Goal: Information Seeking & Learning: Check status

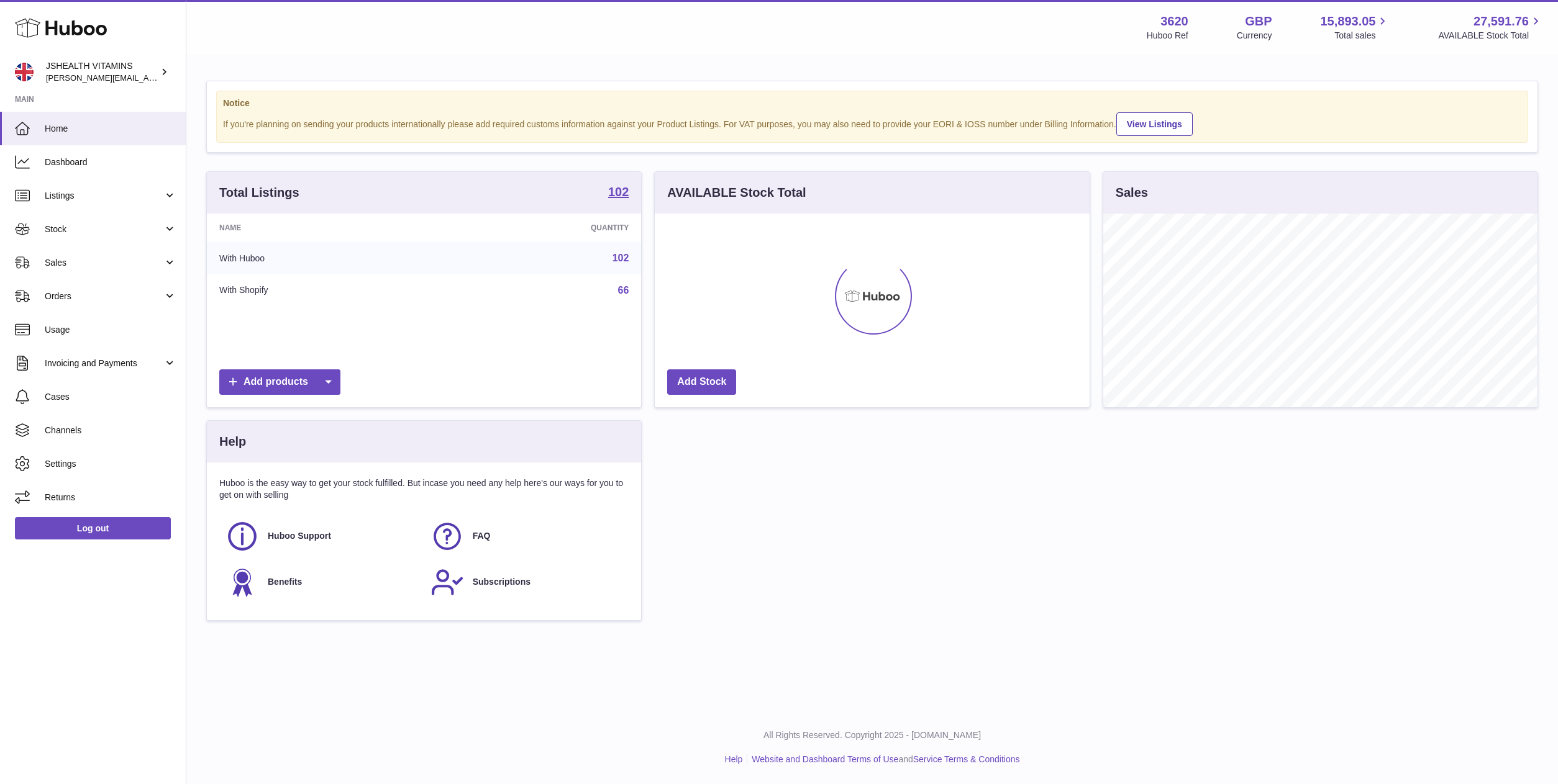
scroll to position [193, 433]
click at [105, 227] on span "Stock" at bounding box center [104, 230] width 119 height 12
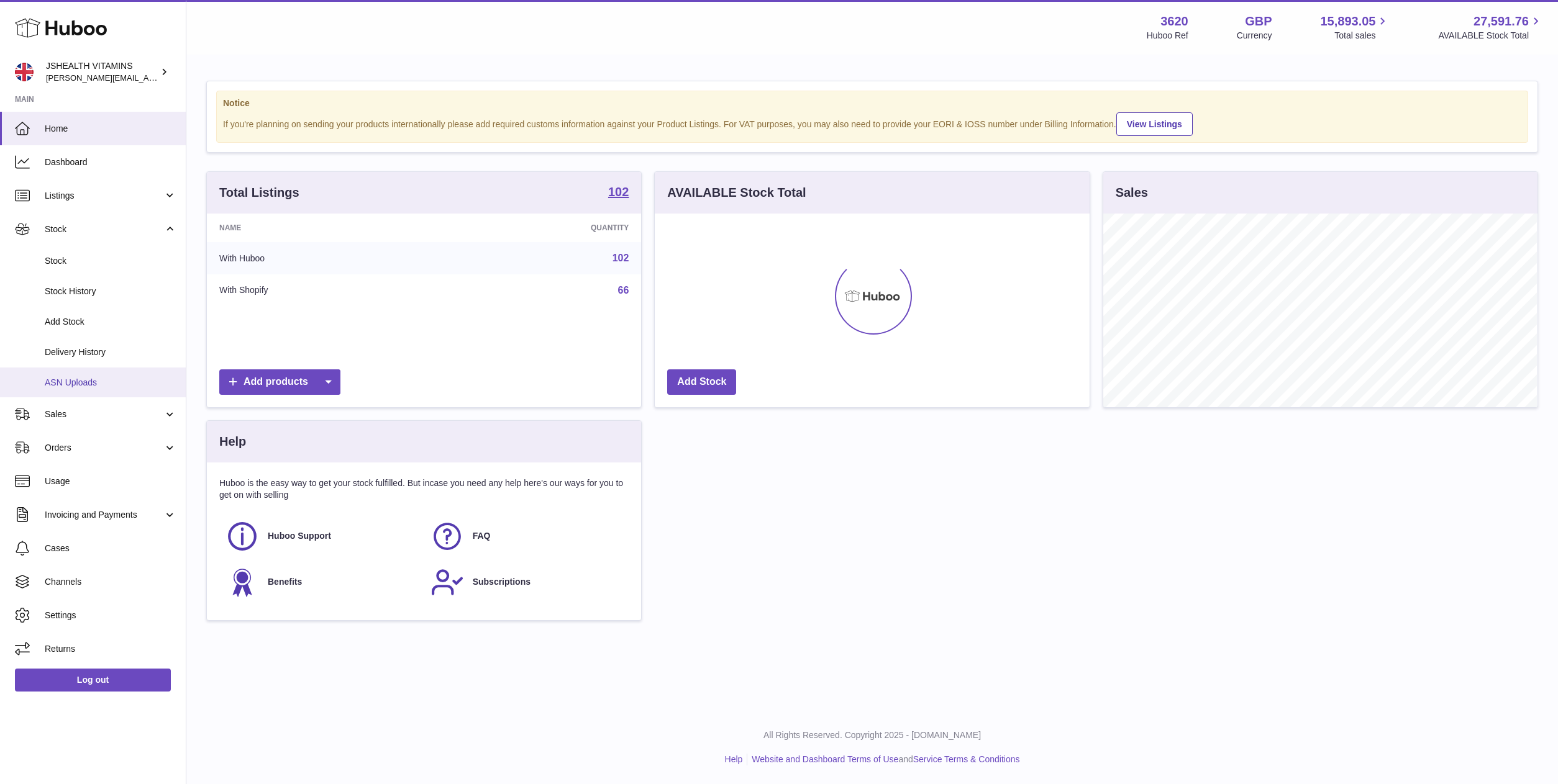
click at [104, 375] on link "ASN Uploads" at bounding box center [93, 383] width 186 height 30
click at [108, 353] on span "Delivery History" at bounding box center [110, 352] width 132 height 12
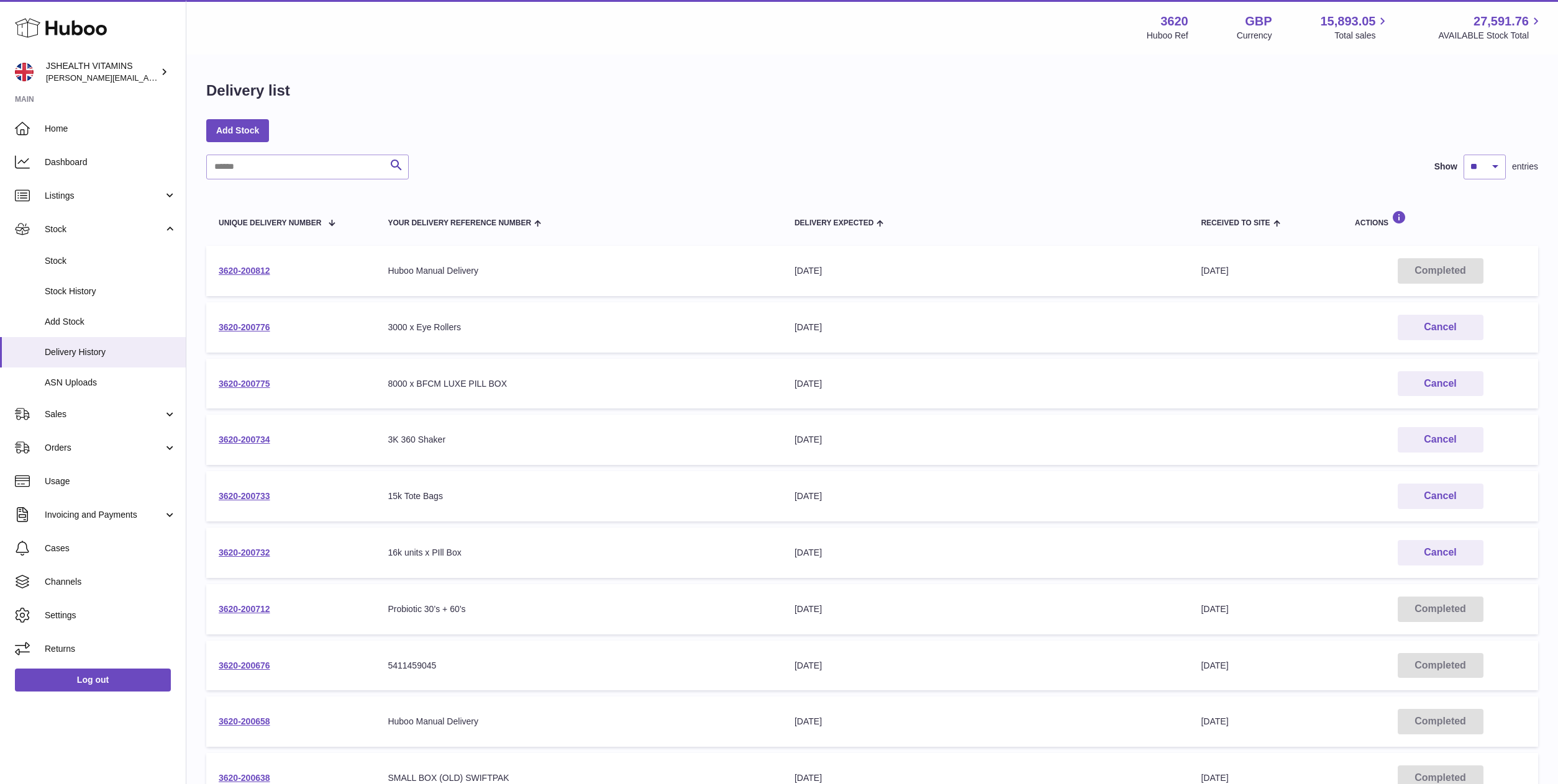
scroll to position [4, 0]
click at [235, 171] on input "text" at bounding box center [308, 163] width 202 height 25
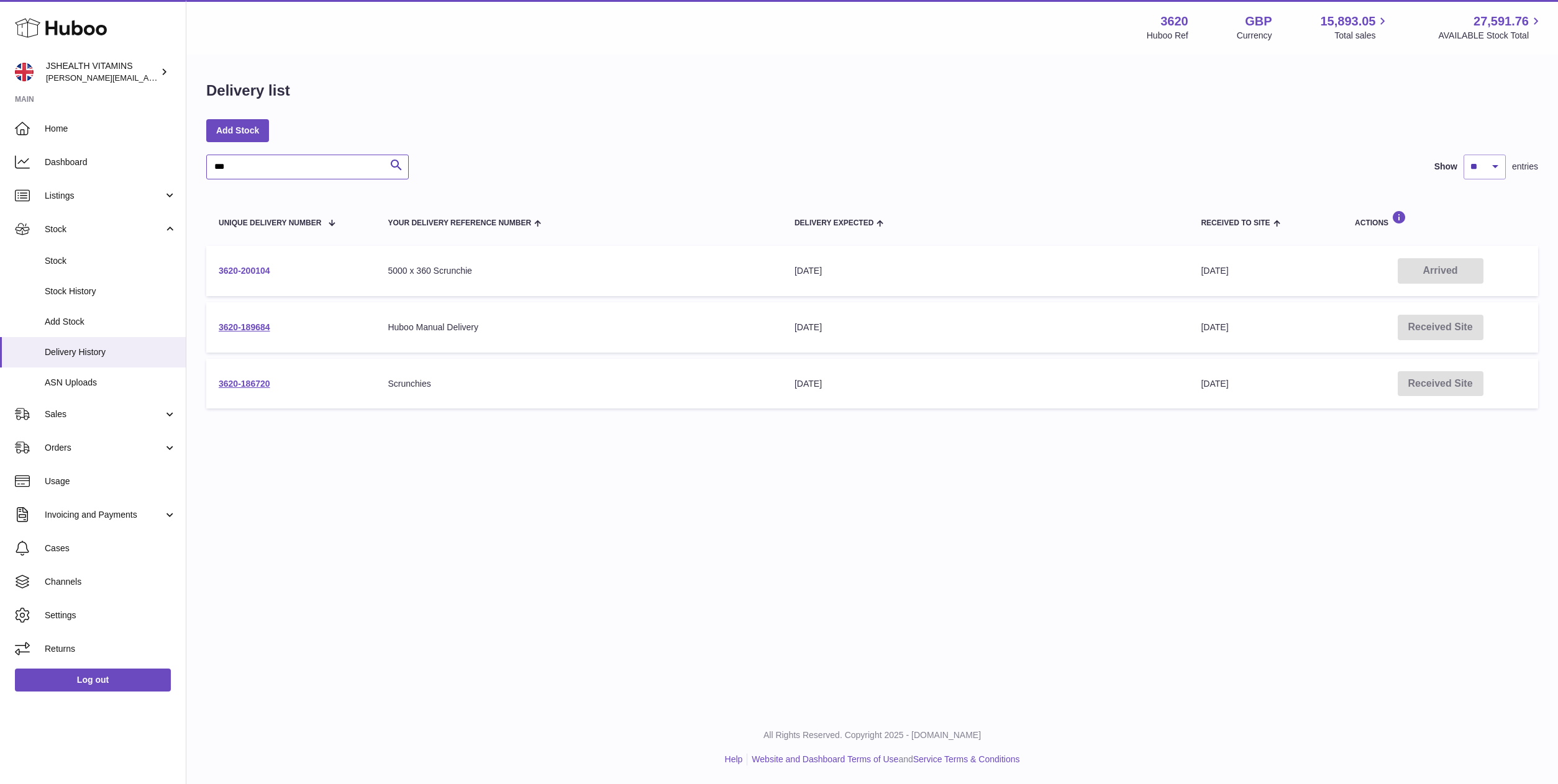
type input "***"
click at [241, 267] on link "3620-200104" at bounding box center [244, 271] width 52 height 10
